Goal: Find contact information: Find contact information

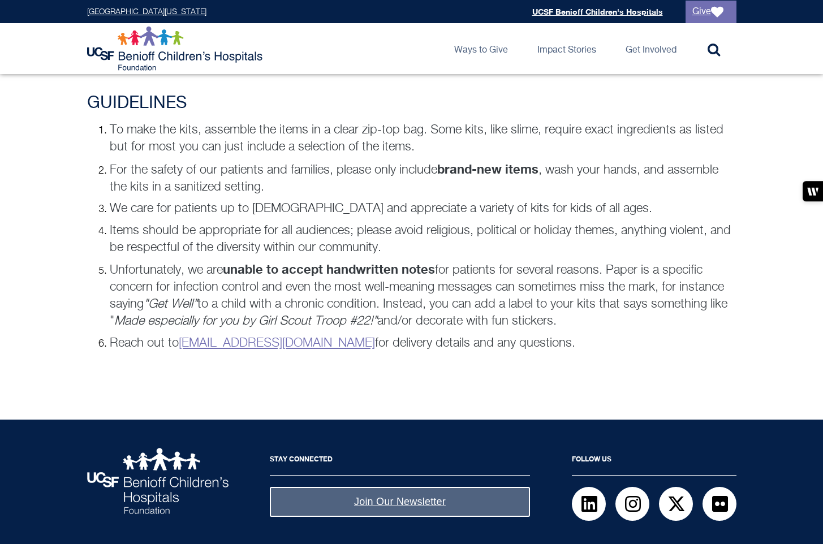
scroll to position [830, 0]
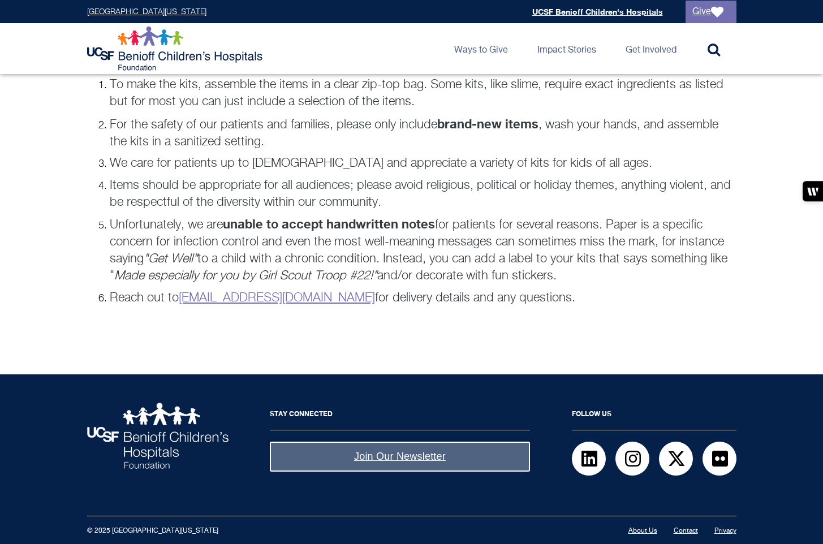
click at [691, 532] on link "Contact" at bounding box center [686, 531] width 24 height 7
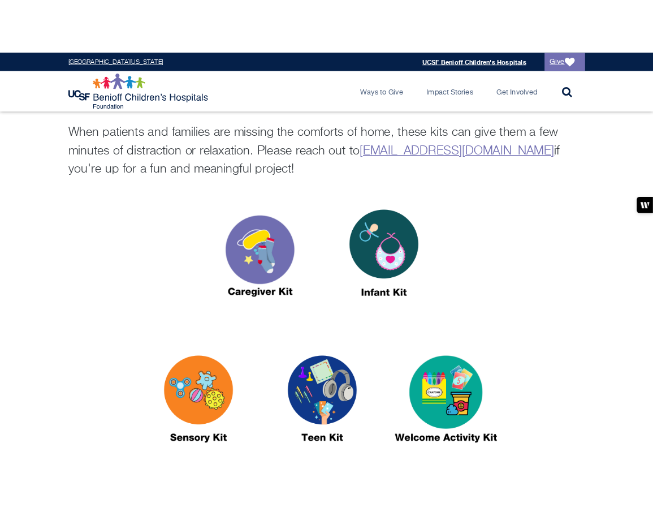
scroll to position [341, 0]
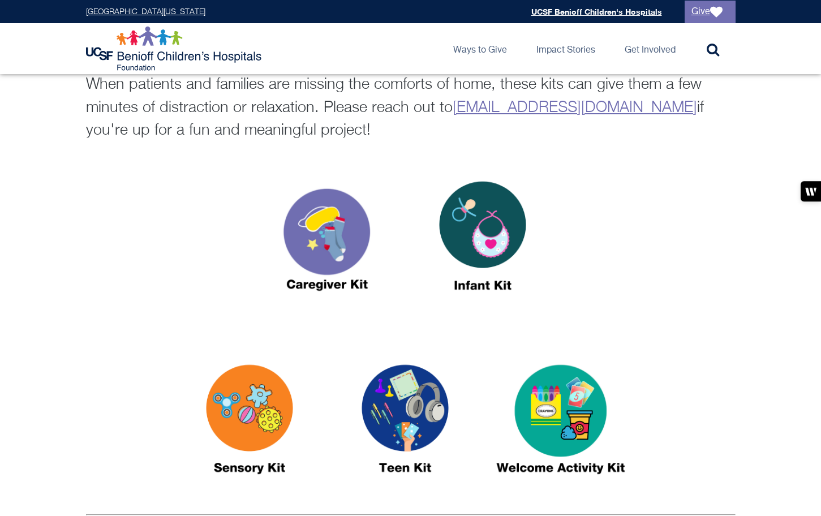
click at [240, 432] on img at bounding box center [249, 424] width 141 height 163
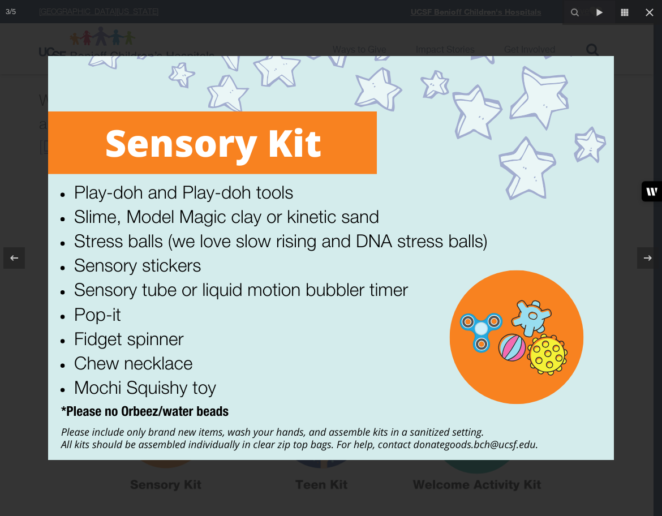
drag, startPoint x: 21, startPoint y: 190, endPoint x: 29, endPoint y: 191, distance: 7.9
click at [21, 190] on div at bounding box center [331, 258] width 662 height 516
